Goal: Task Accomplishment & Management: Manage account settings

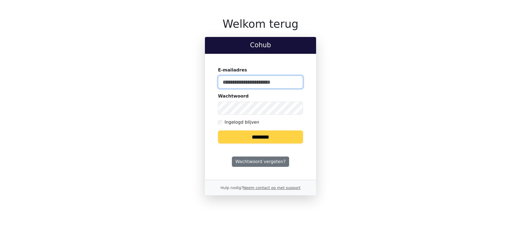
type input "**********"
drag, startPoint x: 232, startPoint y: 123, endPoint x: 235, endPoint y: 139, distance: 16.3
click at [232, 123] on label "Ingelogd blijven" at bounding box center [241, 122] width 35 height 7
click at [235, 139] on input "********" at bounding box center [260, 137] width 85 height 13
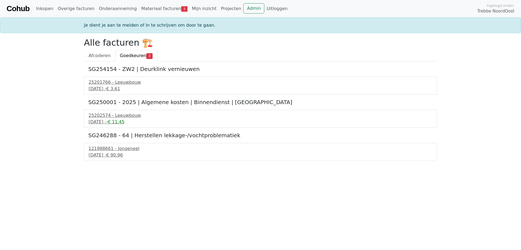
click at [51, 69] on body "Cohub Inkopen Overige facturen Onderaanneming Materiaal facturen 3 Mijn inzicht…" at bounding box center [260, 80] width 521 height 161
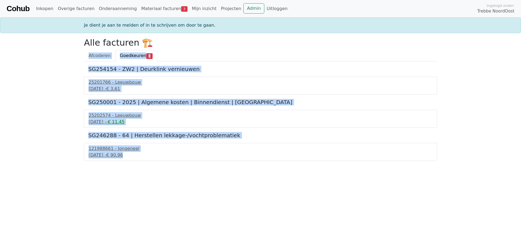
drag, startPoint x: 179, startPoint y: 188, endPoint x: 74, endPoint y: 57, distance: 168.5
click at [74, 57] on html "Cohub Inkopen Overige facturen Onderaanneming Materiaal facturen 3 Mijn inzicht…" at bounding box center [260, 80] width 521 height 161
drag, startPoint x: 74, startPoint y: 57, endPoint x: 69, endPoint y: 59, distance: 5.2
click at [69, 59] on body "Cohub Inkopen Overige facturen Onderaanneming Materiaal facturen 3 Mijn inzicht…" at bounding box center [260, 80] width 521 height 161
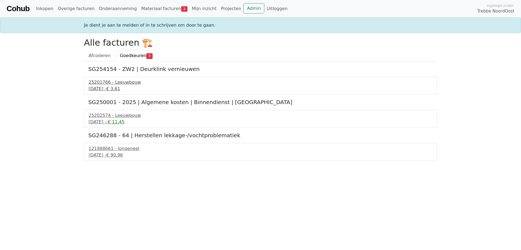
click at [124, 86] on div "31 juli 2025 - € 3,61" at bounding box center [260, 89] width 344 height 7
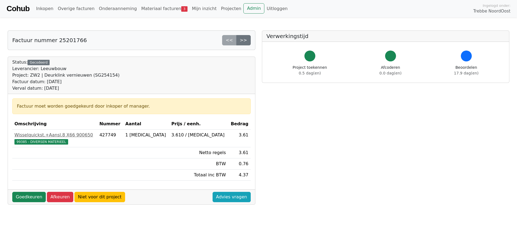
click at [258, 25] on body "Cohub Inkopen Overige facturen Onderaanneming Materiaal facturen 3 Mijn inzicht…" at bounding box center [258, 195] width 517 height 391
click at [261, 26] on body "Cohub Inkopen Overige facturen Onderaanneming Materiaal facturen 3 Mijn inzicht…" at bounding box center [258, 195] width 517 height 391
click at [257, 23] on body "Cohub Inkopen Overige facturen Onderaanneming Materiaal facturen 3 Mijn inzicht…" at bounding box center [258, 195] width 517 height 391
click at [265, 24] on body "Cohub Inkopen Overige facturen Onderaanneming Materiaal facturen 3 Mijn inzicht…" at bounding box center [258, 195] width 517 height 391
click at [260, 25] on body "Cohub Inkopen Overige facturen Onderaanneming Materiaal facturen 3 Mijn inzicht…" at bounding box center [258, 195] width 517 height 391
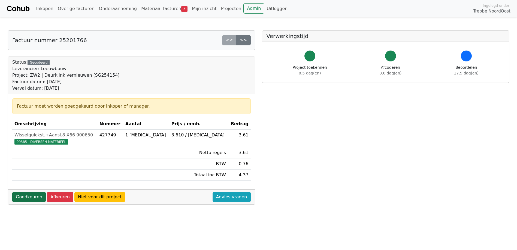
click at [29, 197] on link "Goedkeuren" at bounding box center [28, 197] width 33 height 10
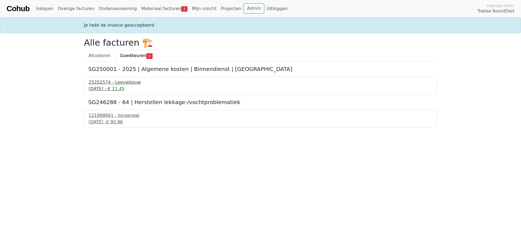
click at [99, 81] on div "25202574 - Leeuwbouw" at bounding box center [260, 82] width 344 height 7
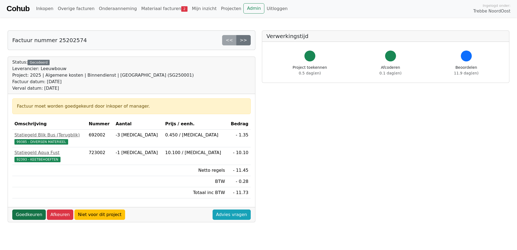
click at [22, 214] on link "Goedkeuren" at bounding box center [28, 215] width 33 height 10
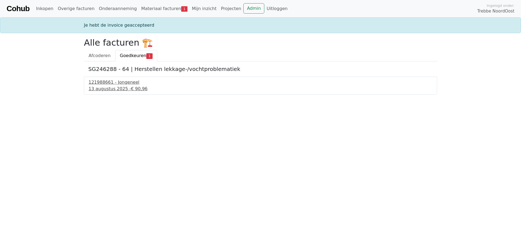
click at [114, 91] on div "[DATE] - € 90,96" at bounding box center [260, 89] width 344 height 7
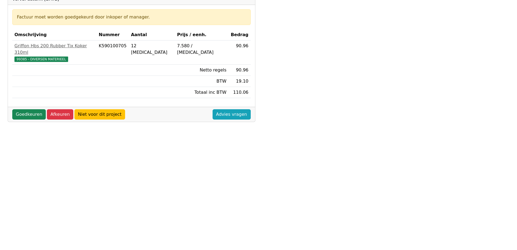
scroll to position [91, 0]
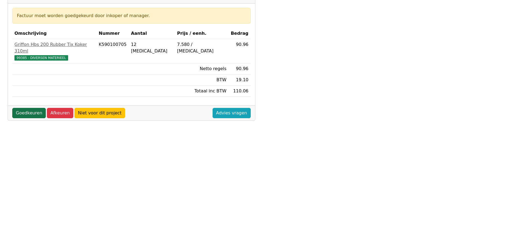
click at [25, 108] on link "Goedkeuren" at bounding box center [28, 113] width 33 height 10
